Goal: Transaction & Acquisition: Purchase product/service

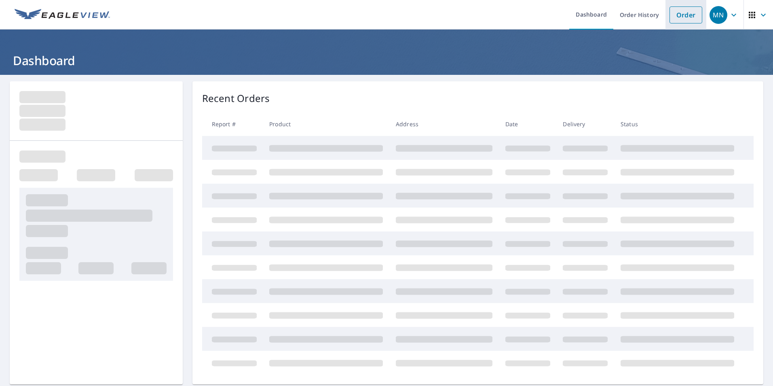
click at [670, 21] on link "Order" at bounding box center [686, 14] width 33 height 17
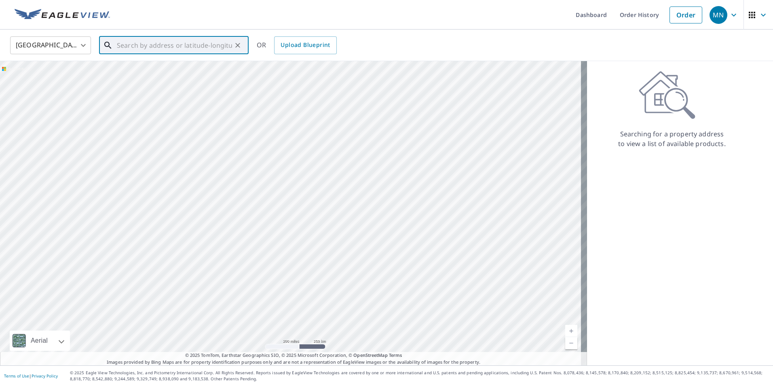
click at [176, 46] on input "text" at bounding box center [174, 45] width 115 height 23
click at [162, 72] on span "[STREET_ADDRESS][PERSON_NAME]" at bounding box center [178, 69] width 127 height 10
type input "[STREET_ADDRESS][PERSON_NAME]"
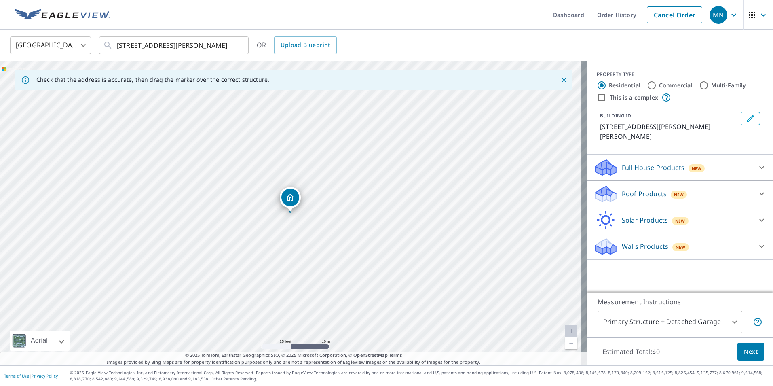
click at [741, 184] on div "Roof Products New" at bounding box center [673, 193] width 158 height 19
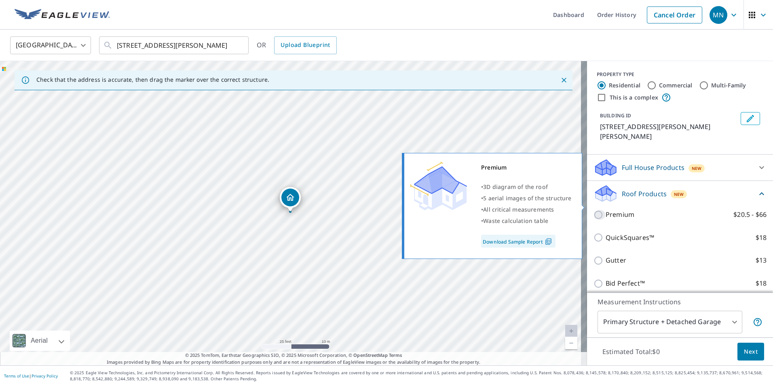
click at [594, 210] on input "Premium $20.5 - $66" at bounding box center [600, 215] width 12 height 10
checkbox input "true"
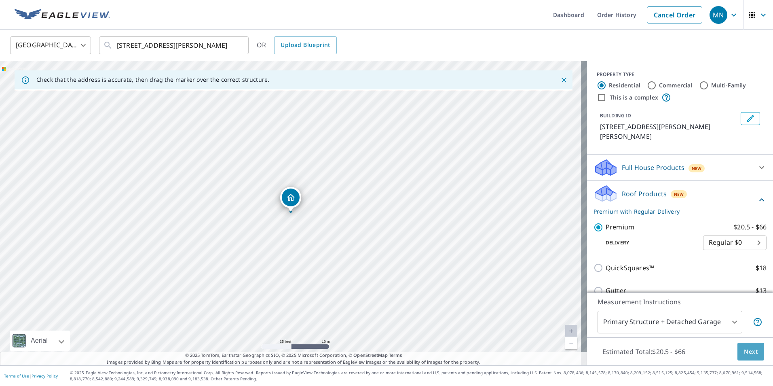
click at [747, 352] on span "Next" at bounding box center [751, 352] width 14 height 10
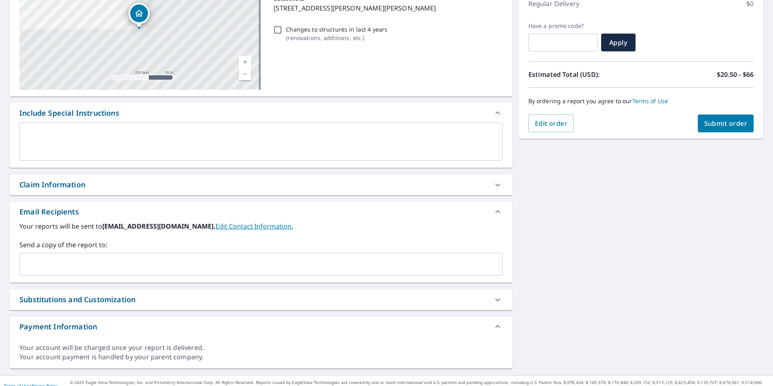
scroll to position [129, 0]
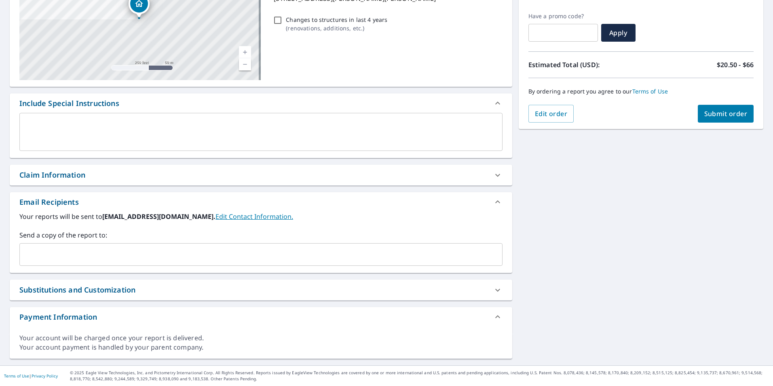
click at [57, 253] on input "text" at bounding box center [255, 254] width 464 height 15
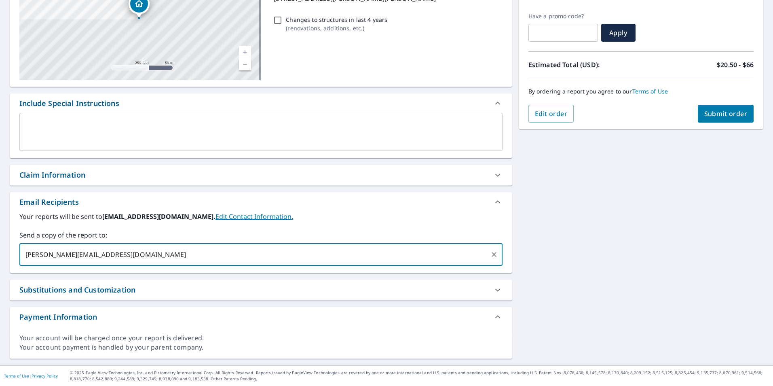
type input "[PERSON_NAME][EMAIL_ADDRESS][DOMAIN_NAME]"
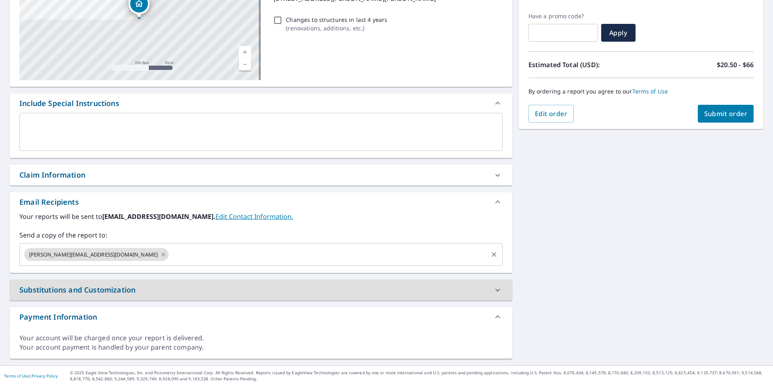
click at [170, 252] on input "text" at bounding box center [328, 254] width 317 height 15
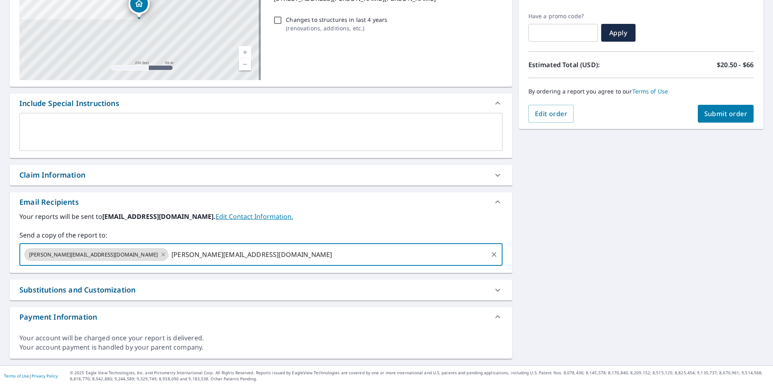
type input "[PERSON_NAME][EMAIL_ADDRESS][DOMAIN_NAME]"
click at [714, 111] on span "Submit order" at bounding box center [725, 113] width 43 height 9
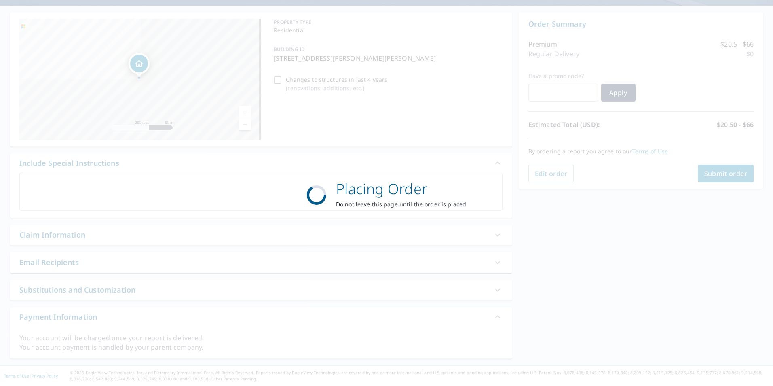
scroll to position [69, 0]
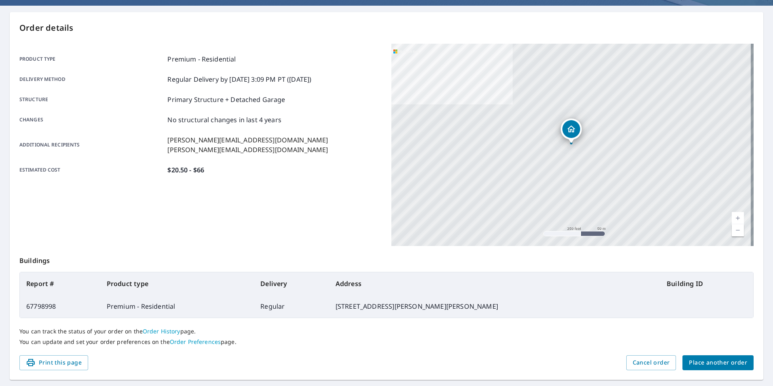
click at [706, 365] on span "Place another order" at bounding box center [718, 362] width 58 height 10
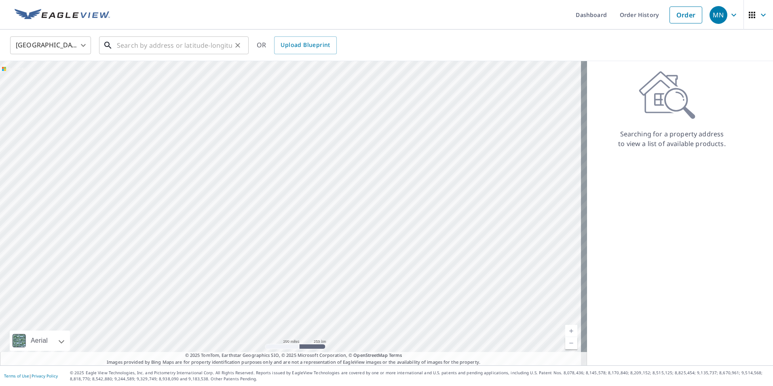
click at [133, 44] on input "text" at bounding box center [174, 45] width 115 height 23
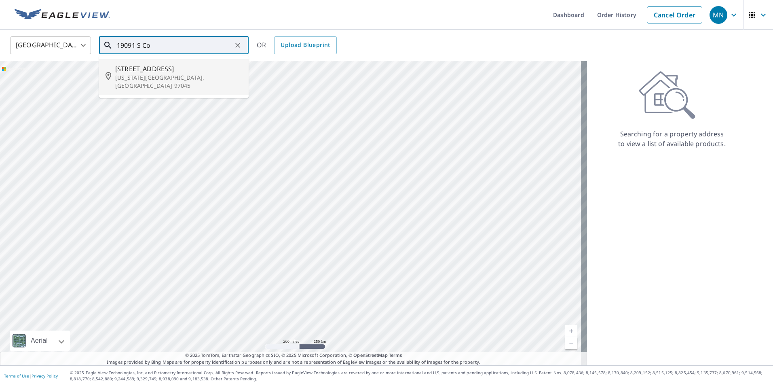
click at [147, 70] on span "[STREET_ADDRESS]" at bounding box center [178, 69] width 127 height 10
type input "[STREET_ADDRESS][US_STATE]"
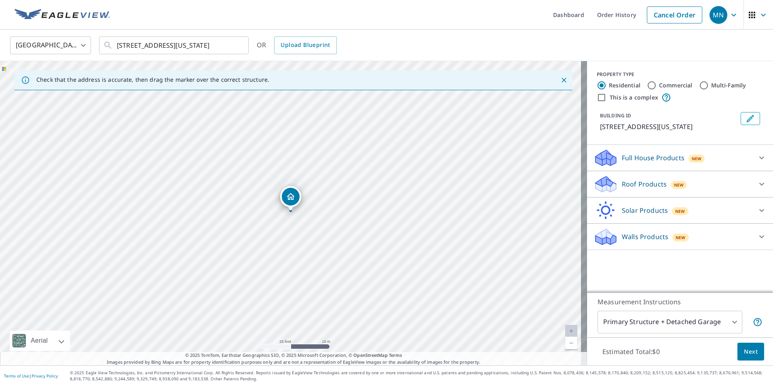
click at [636, 183] on p "Roof Products" at bounding box center [644, 184] width 45 height 10
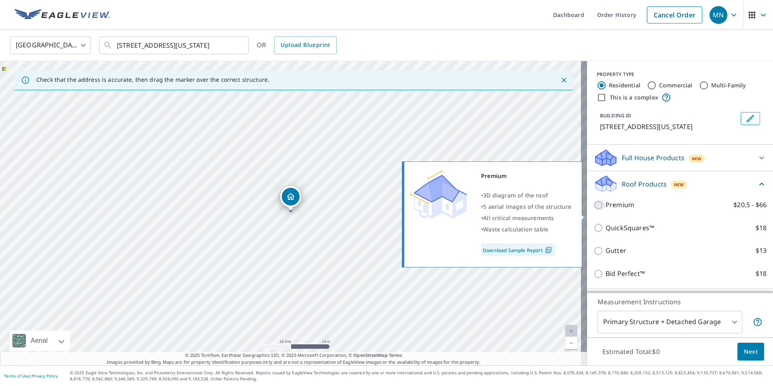
click at [596, 210] on input "Premium $20.5 - $66" at bounding box center [600, 205] width 12 height 10
checkbox input "true"
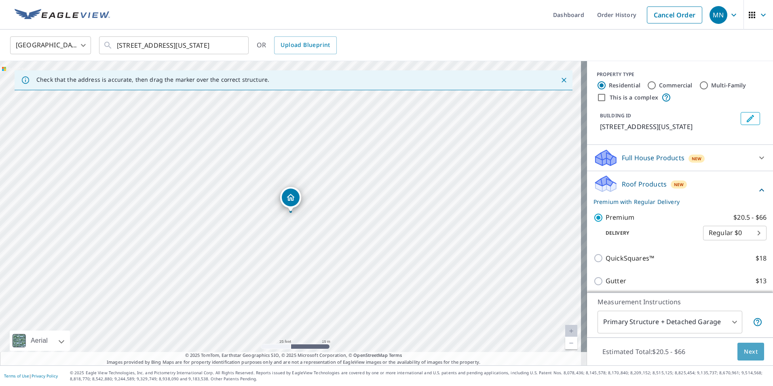
click at [738, 345] on button "Next" at bounding box center [750, 351] width 27 height 18
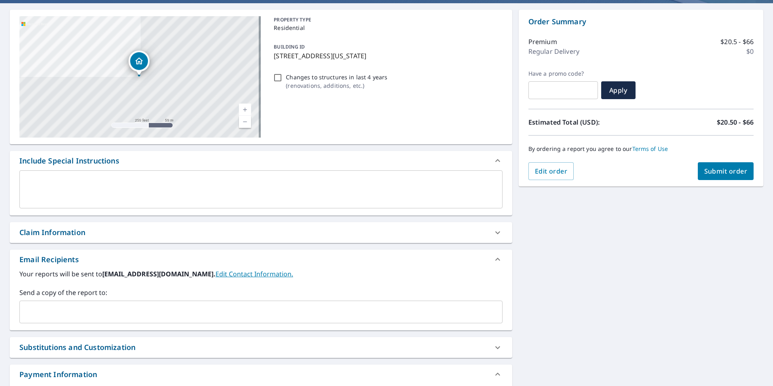
scroll to position [121, 0]
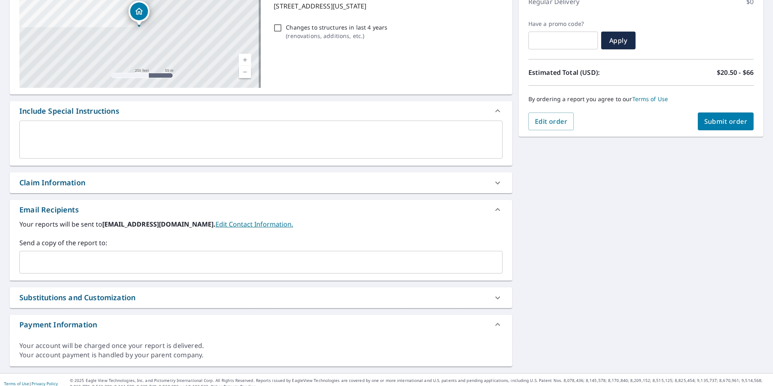
click at [74, 260] on input "text" at bounding box center [255, 261] width 464 height 15
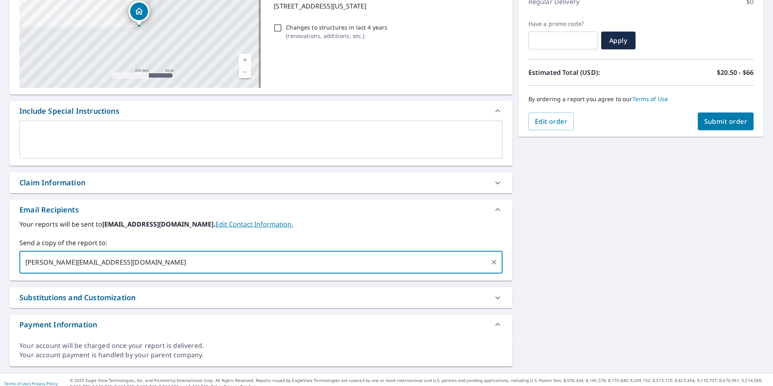
type input "[PERSON_NAME][EMAIL_ADDRESS][DOMAIN_NAME]"
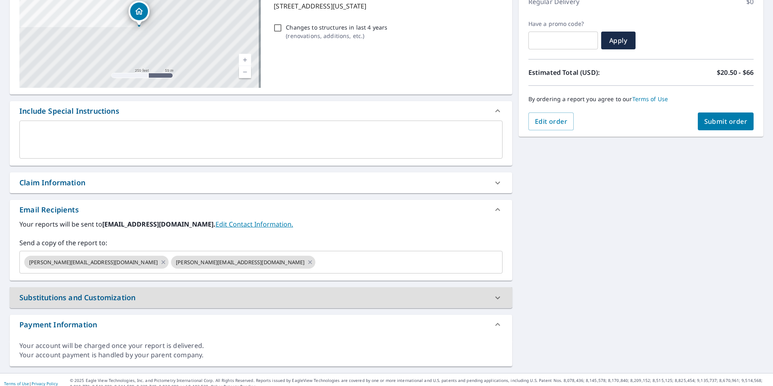
click at [723, 121] on span "Submit order" at bounding box center [725, 121] width 43 height 9
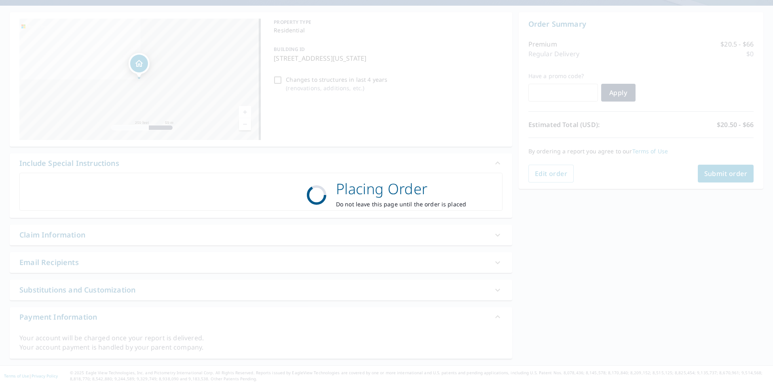
scroll to position [69, 0]
